Goal: Information Seeking & Learning: Learn about a topic

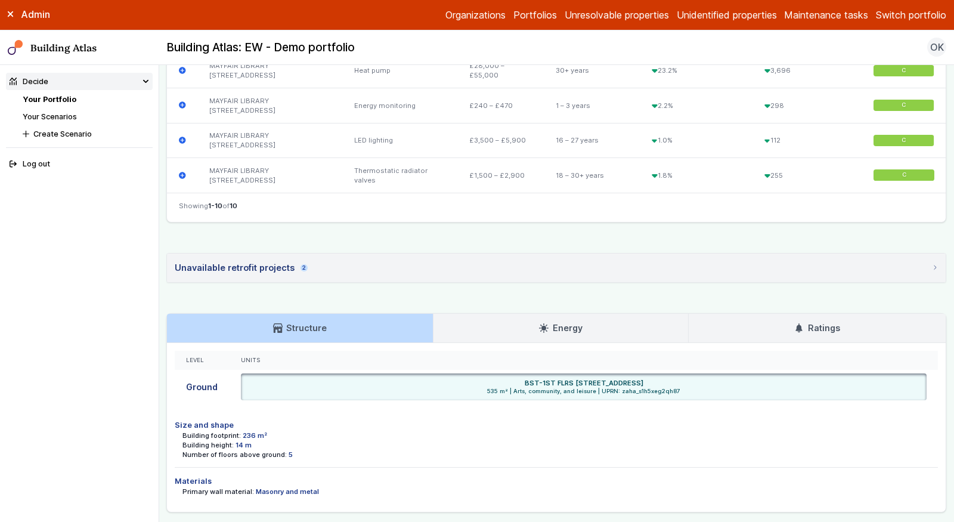
scroll to position [756, 0]
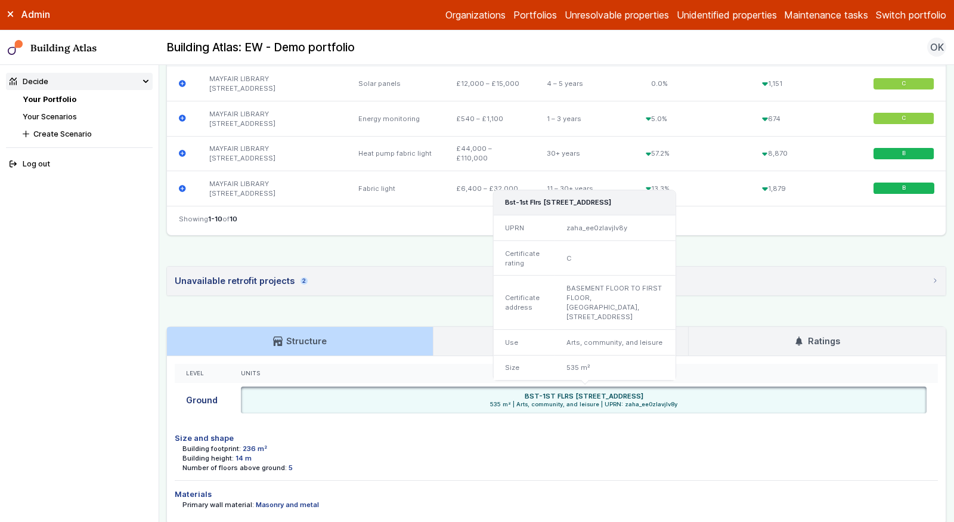
scroll to position [691, 0]
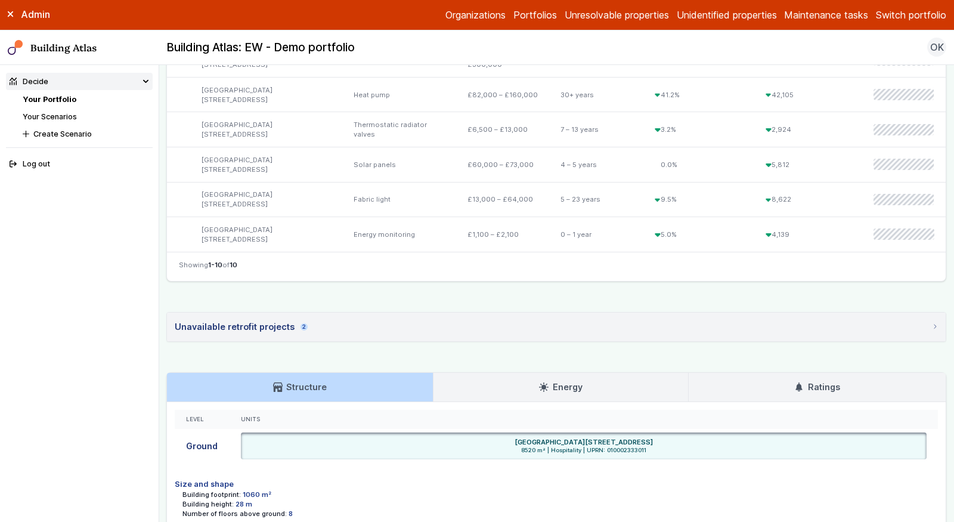
scroll to position [628, 0]
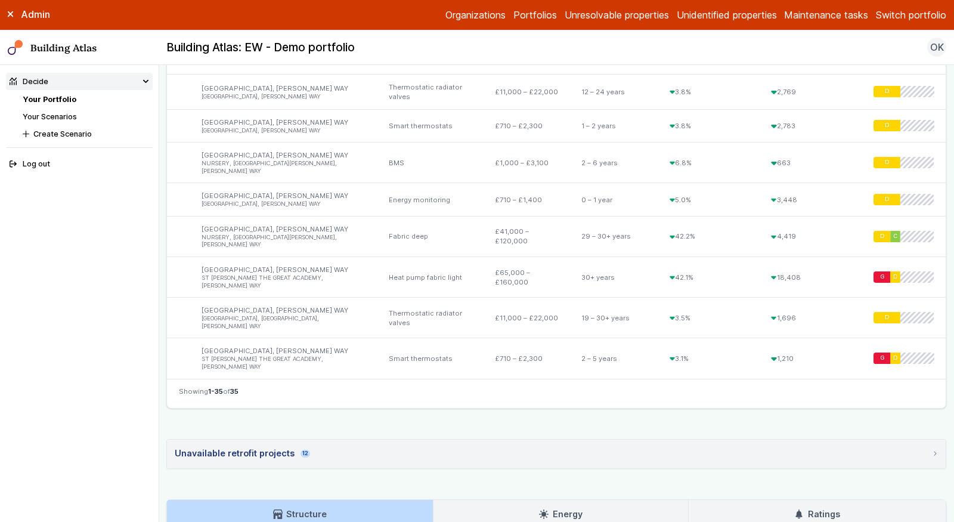
scroll to position [1722, 0]
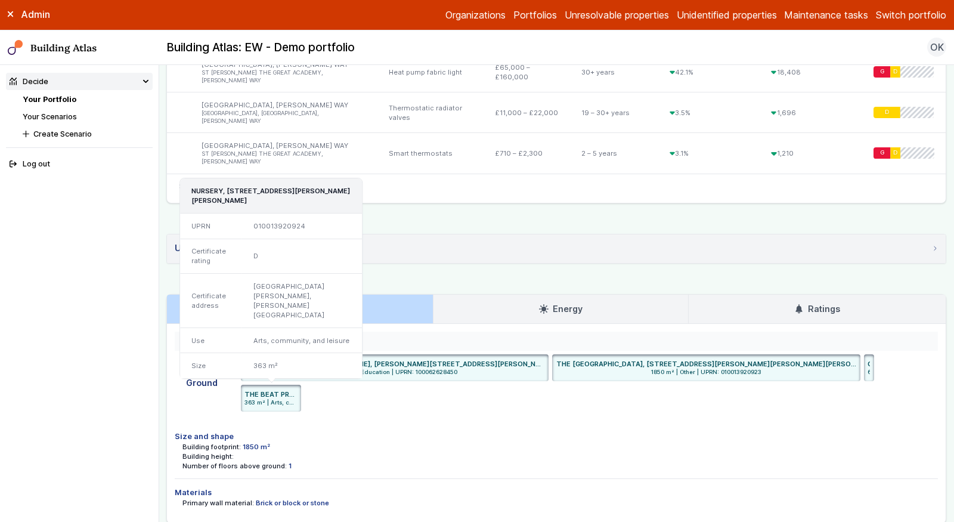
click at [269, 390] on h6 "THE BEAT PROJECT, ST JAMES CENTRE, CHAPMAN WAY, EAST MALLING, WEST MALLING, KEN…" at bounding box center [271, 395] width 52 height 10
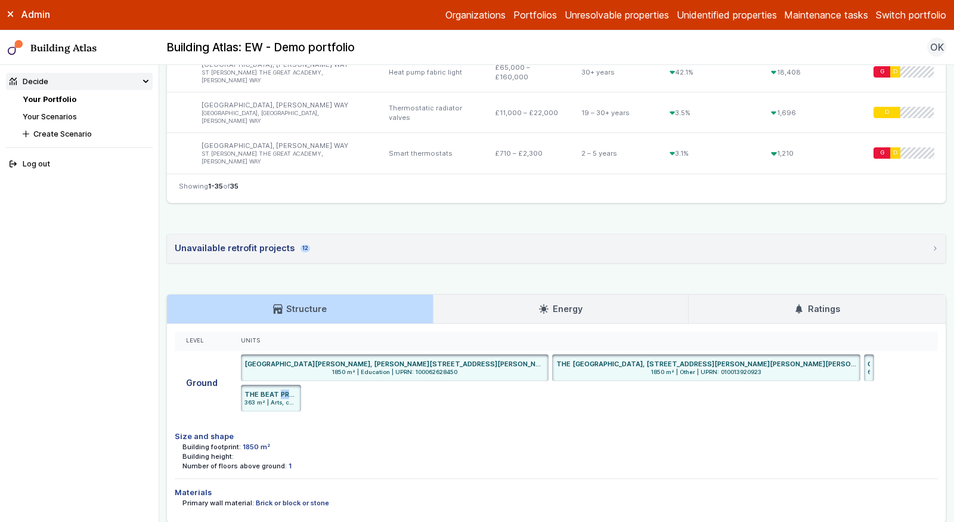
click at [413, 354] on ul "ST JAMES THE GREAT ACADEMY, CHAPMAN WAY, EAST MALLING, WEST MALLING, KENT ME19 …" at bounding box center [584, 382] width 686 height 57
click at [575, 302] on h3 "Energy" at bounding box center [560, 308] width 43 height 13
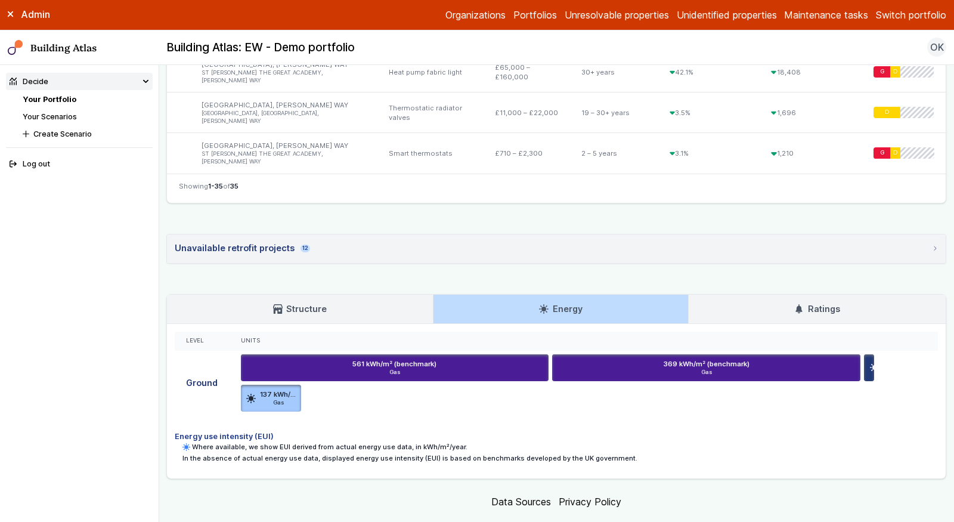
scroll to position [1678, 0]
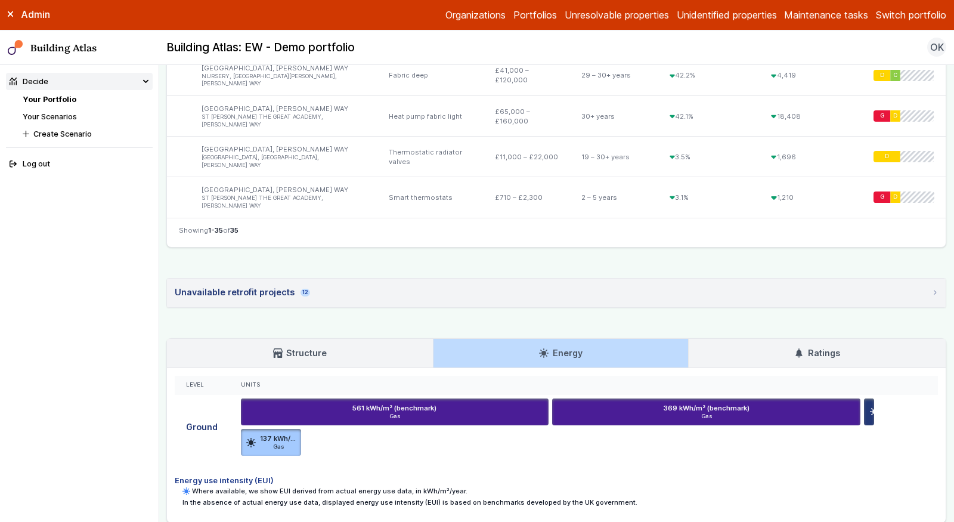
click at [771, 339] on link "Ratings" at bounding box center [817, 353] width 257 height 29
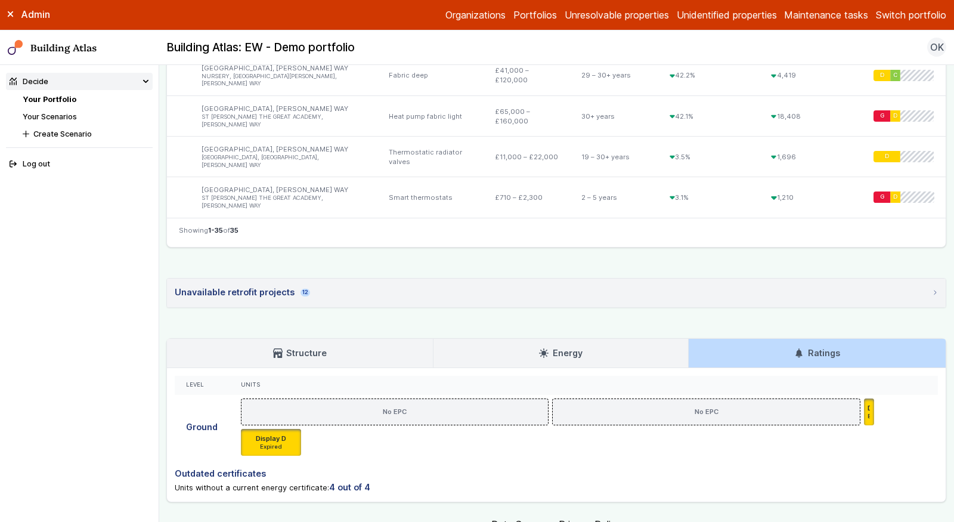
scroll to position [1656, 0]
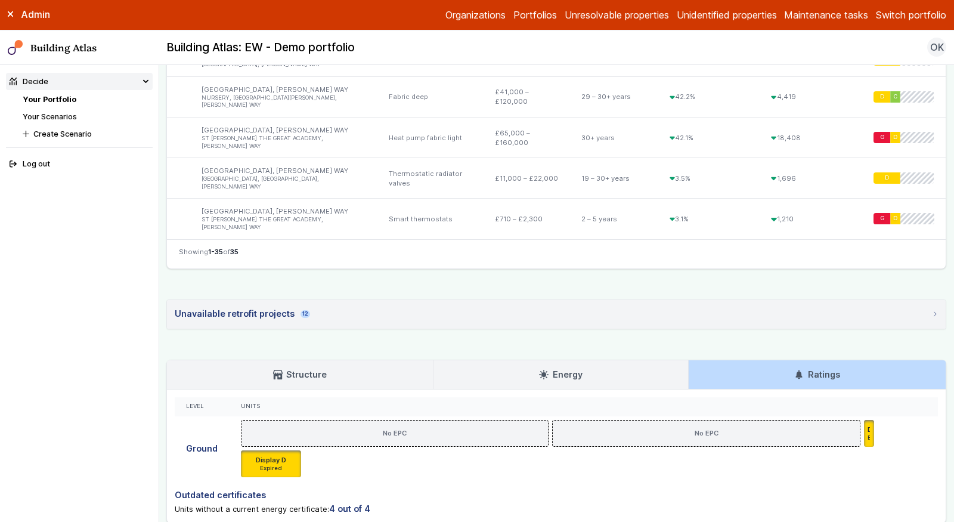
click at [259, 360] on link "Structure" at bounding box center [299, 374] width 265 height 29
